Goal: Task Accomplishment & Management: Manage account settings

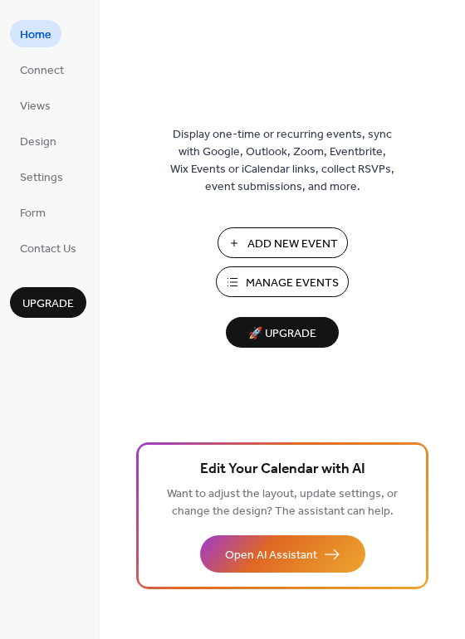
click at [272, 285] on span "Manage Events" at bounding box center [292, 283] width 93 height 17
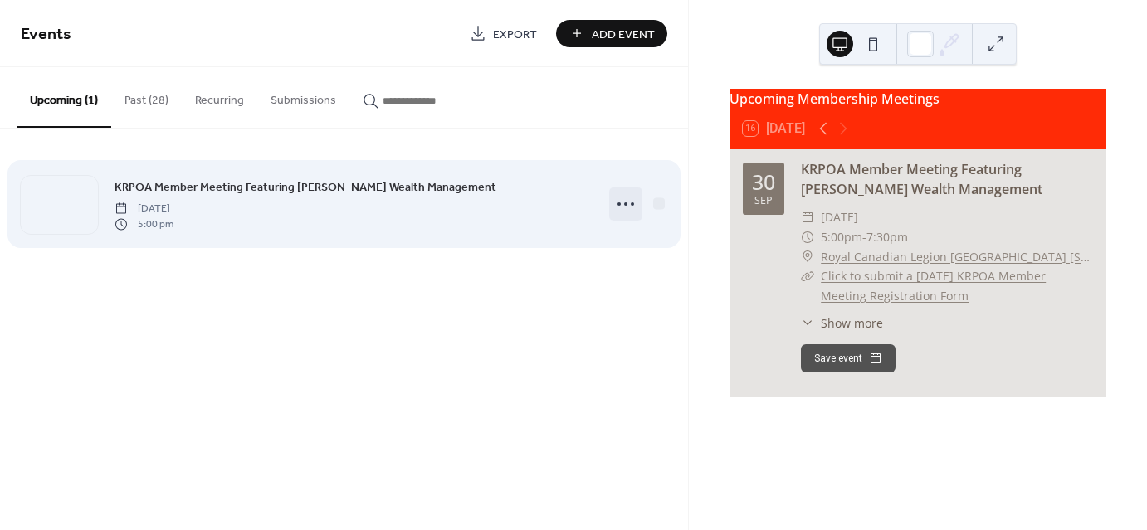
click at [623, 204] on icon at bounding box center [625, 204] width 27 height 27
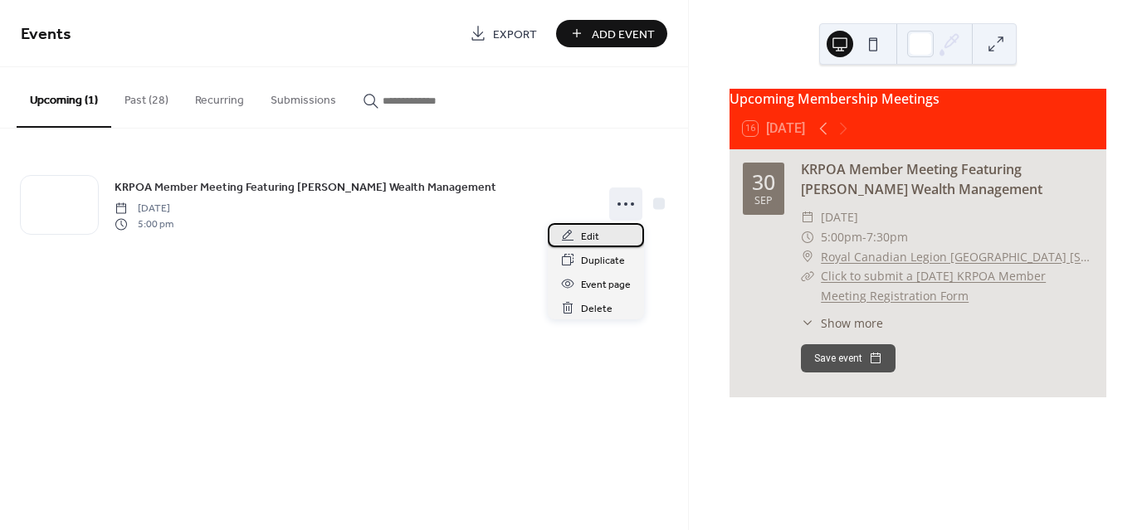
click at [591, 237] on span "Edit" at bounding box center [590, 236] width 18 height 17
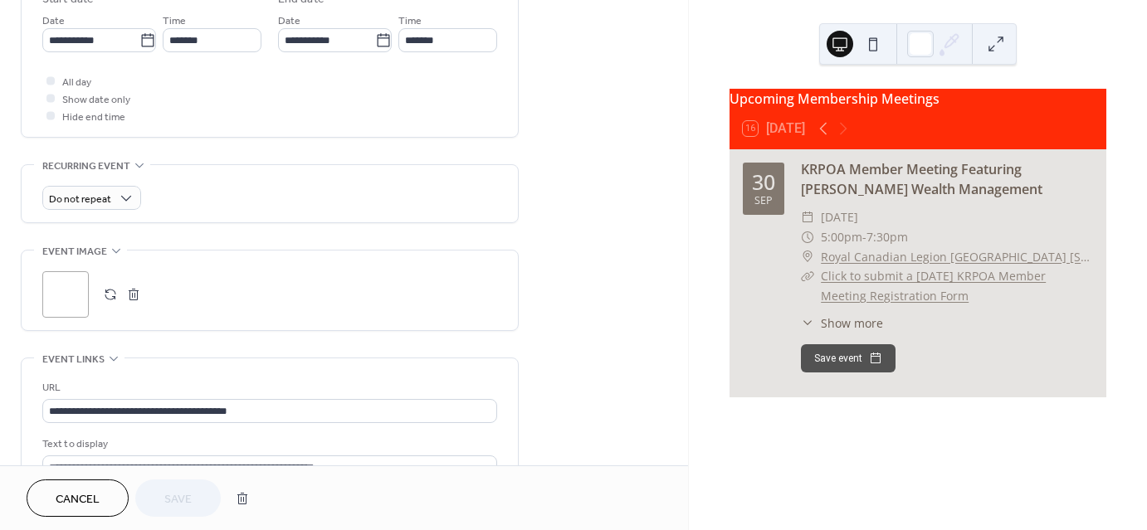
scroll to position [581, 0]
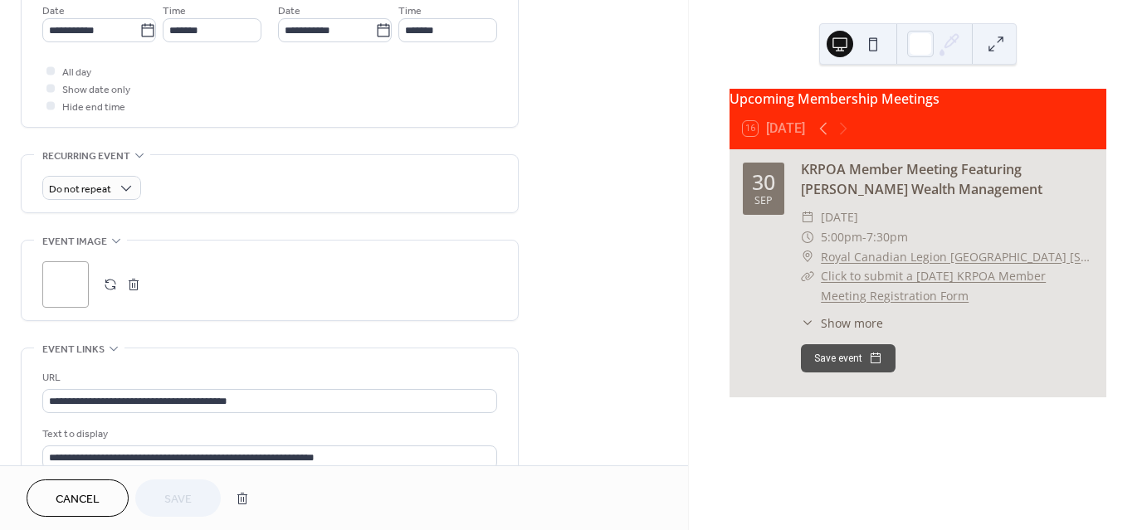
click at [136, 281] on button "button" at bounding box center [133, 284] width 23 height 23
click at [106, 277] on button "button" at bounding box center [110, 284] width 23 height 23
click at [196, 500] on button "Save" at bounding box center [177, 498] width 85 height 37
